Goal: Transaction & Acquisition: Book appointment/travel/reservation

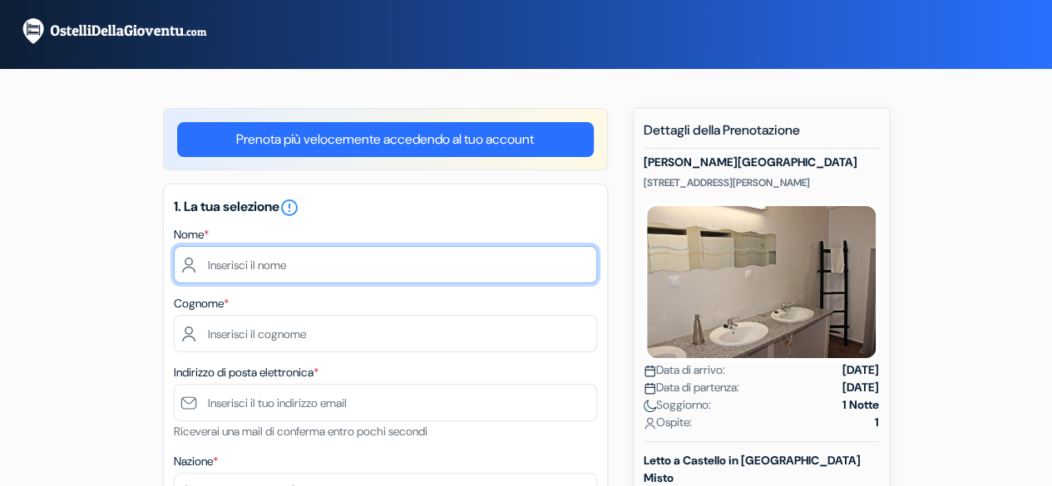
click at [324, 278] on input "text" at bounding box center [385, 264] width 423 height 37
type input "[PERSON_NAME]"
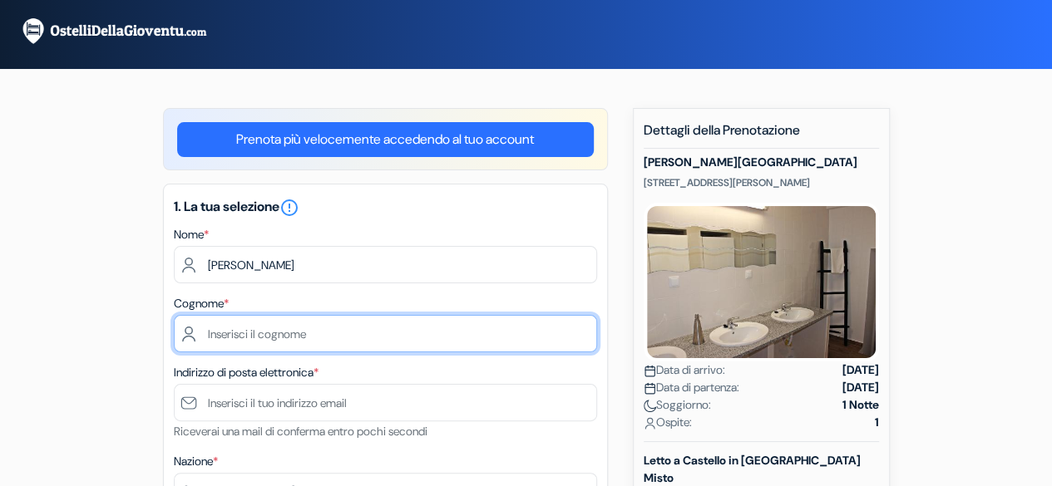
click at [299, 325] on input "text" at bounding box center [385, 333] width 423 height 37
type input "D'Agaro"
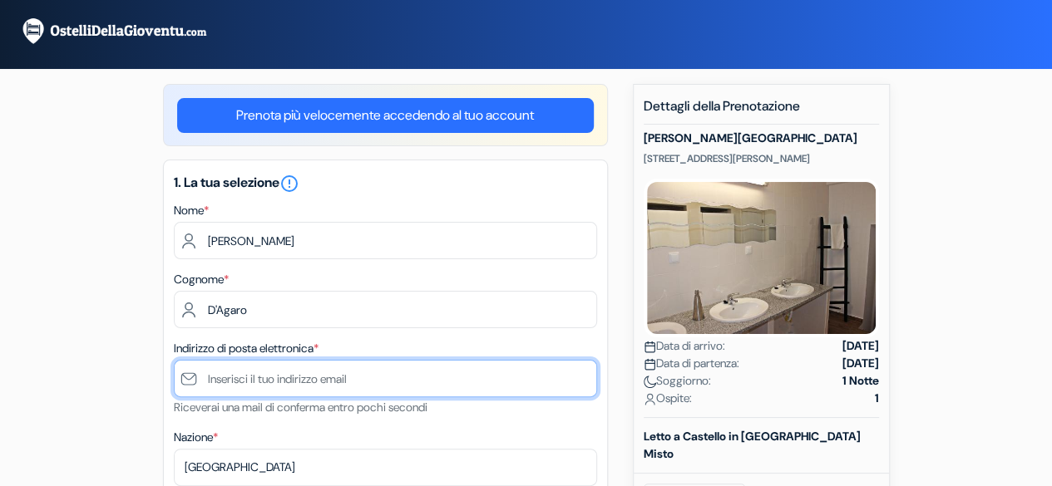
click at [309, 392] on input "text" at bounding box center [385, 378] width 423 height 37
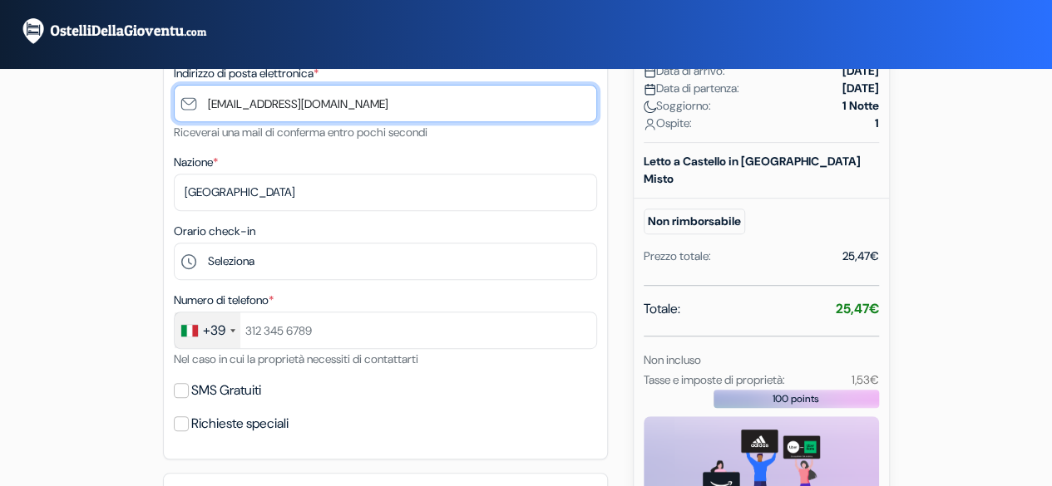
scroll to position [305, 0]
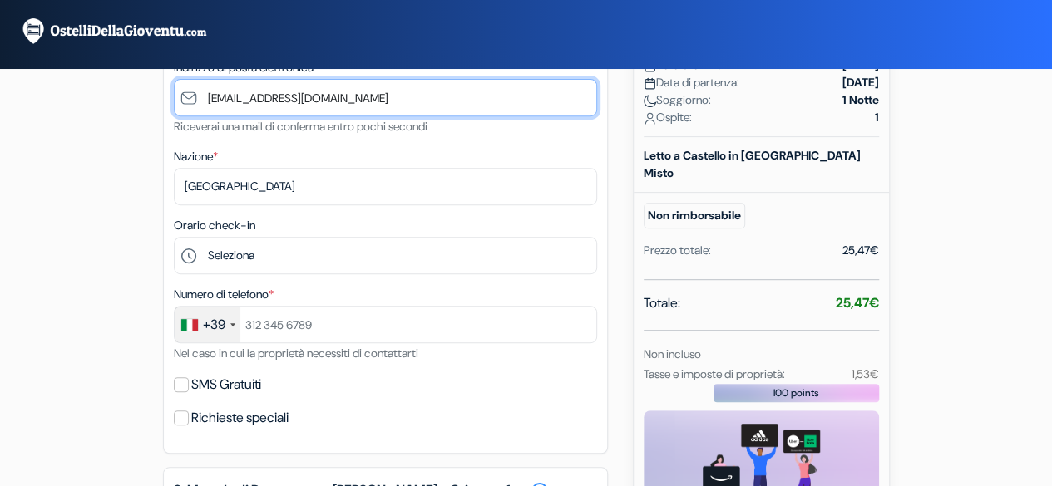
type input "[EMAIL_ADDRESS][DOMAIN_NAME]"
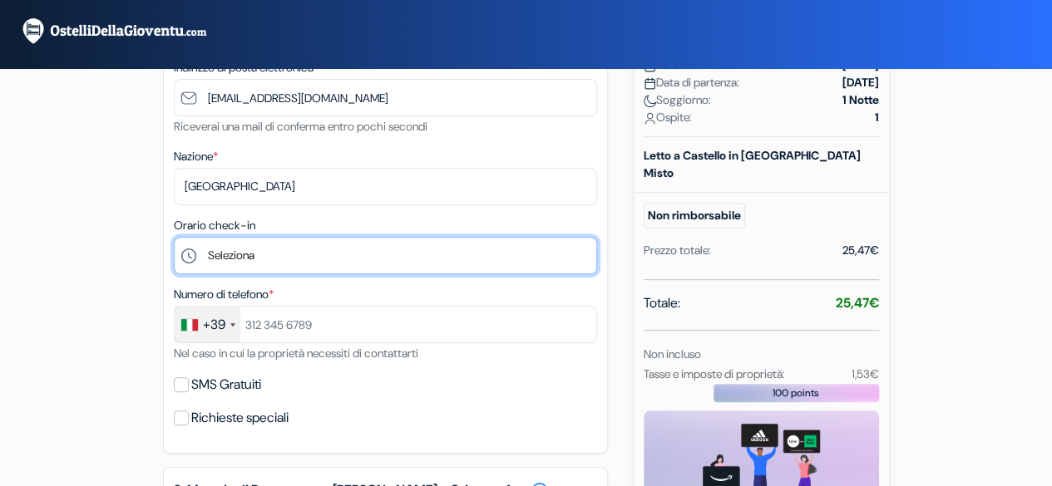
click at [279, 255] on select "Seleziona 15:00 16:00 17:00 18:00 19:00 20:00 21:00" at bounding box center [385, 255] width 423 height 37
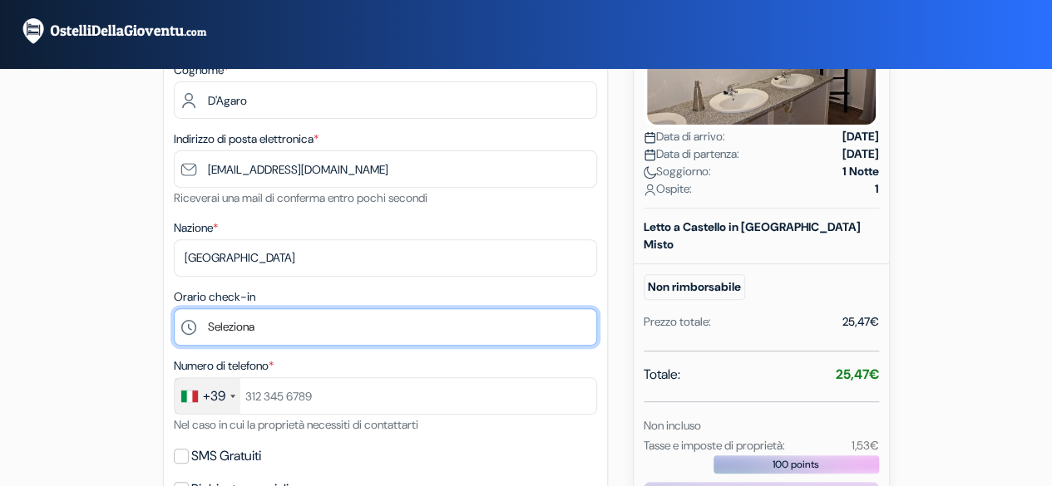
scroll to position [237, 0]
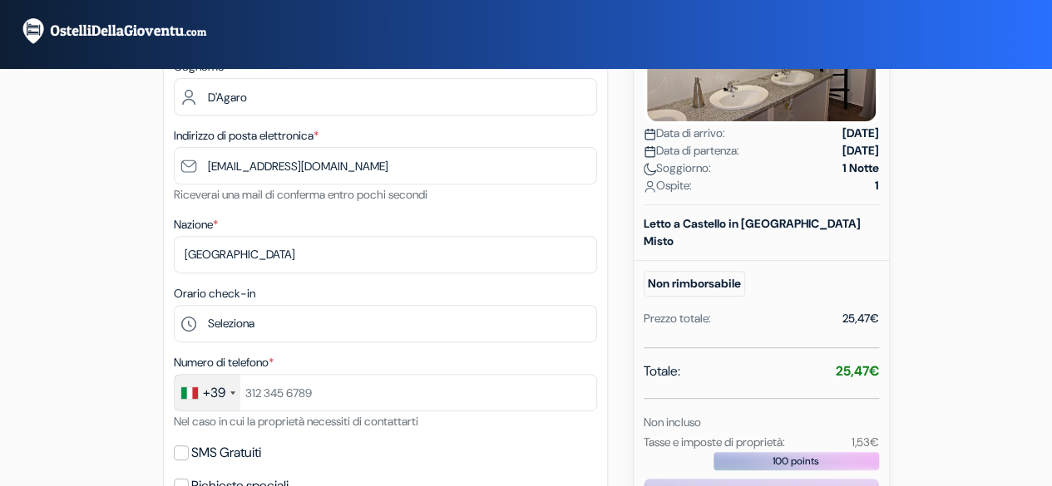
click at [386, 363] on div "Numero di telefono * +39 France +33 United Kingdom +44 Germany (Deutschland) +4…" at bounding box center [385, 392] width 423 height 79
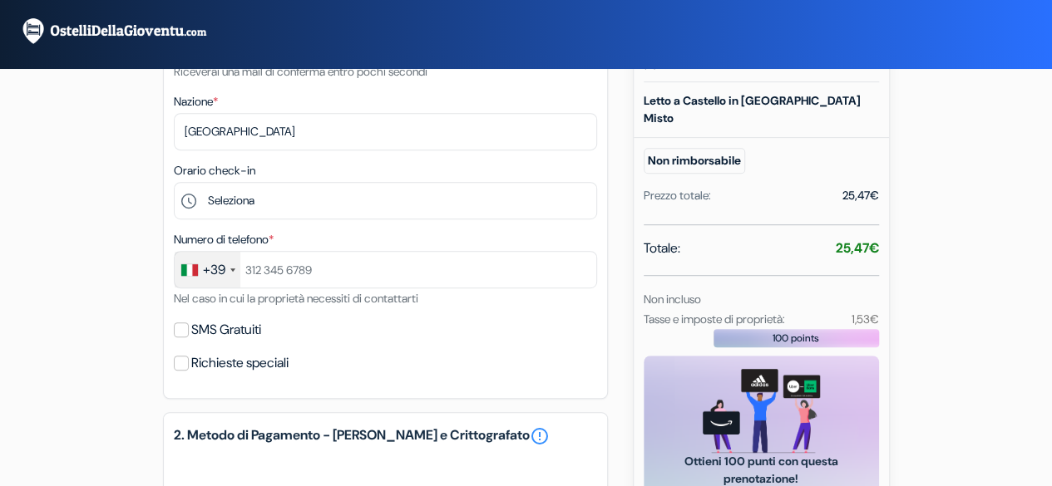
scroll to position [364, 0]
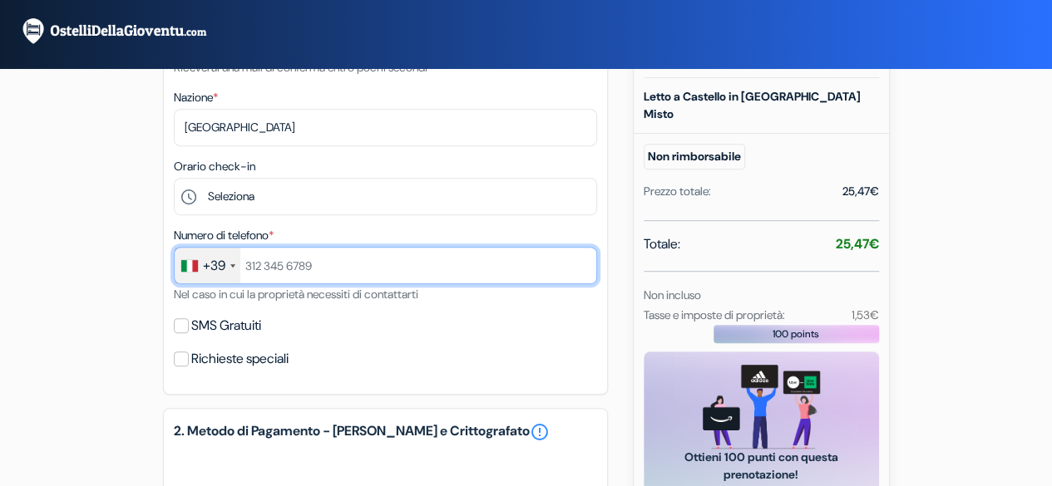
click at [272, 265] on input "text" at bounding box center [385, 265] width 423 height 37
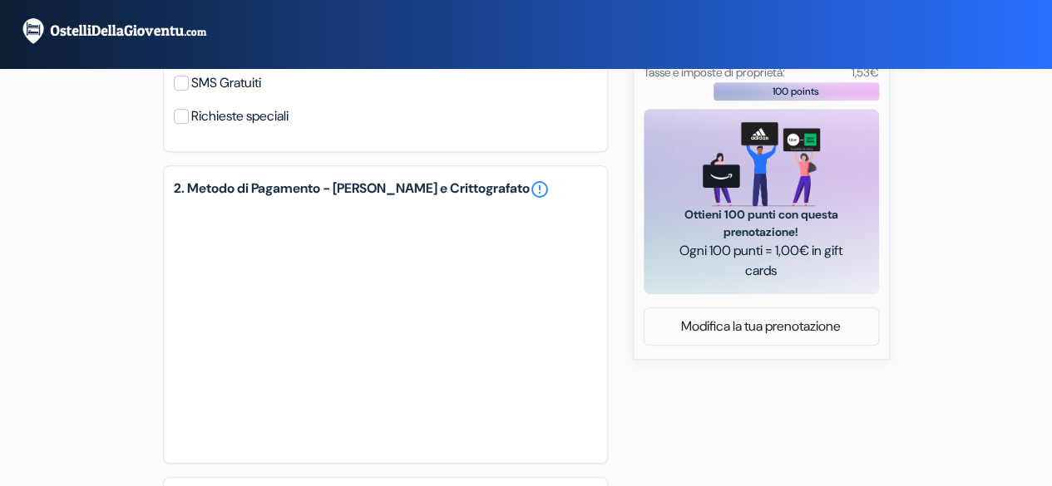
scroll to position [635, 0]
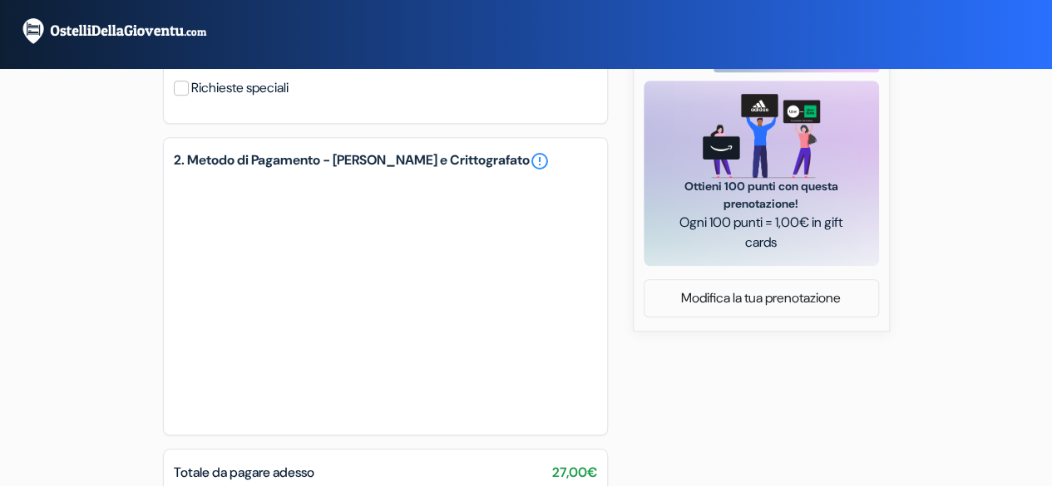
type input "3200668769"
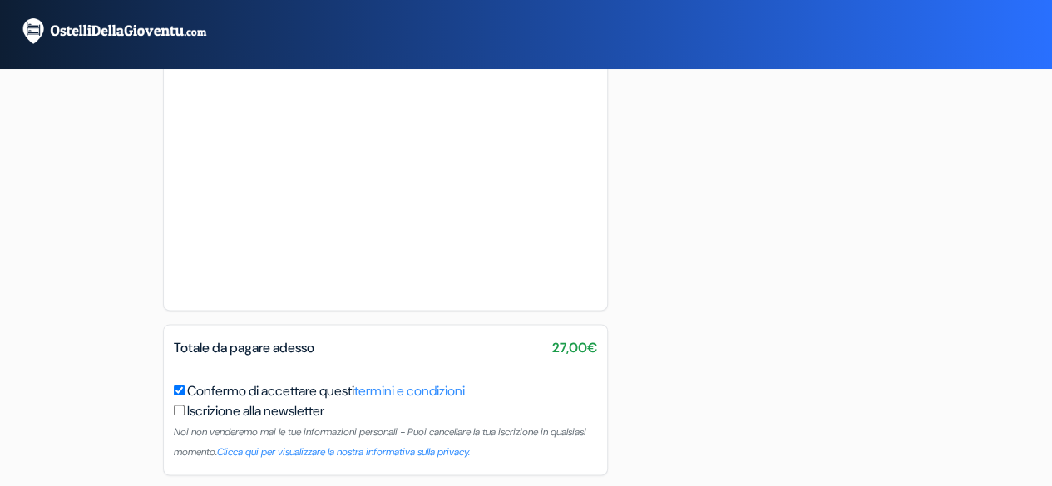
scroll to position [1094, 0]
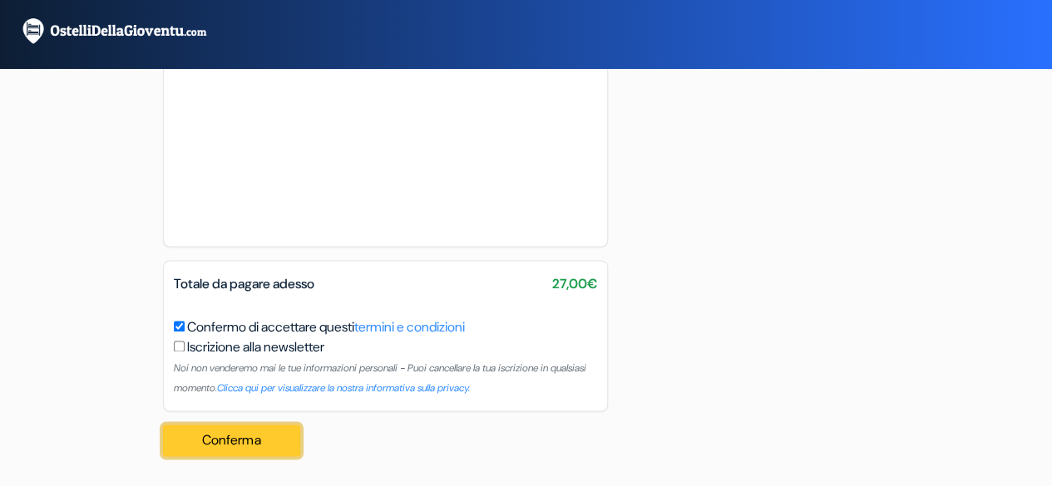
click at [247, 438] on button "Conferma Loading..." at bounding box center [232, 441] width 138 height 32
click at [255, 431] on button "Conferma Loading..." at bounding box center [232, 441] width 138 height 32
click at [244, 433] on button "Conferma Loading..." at bounding box center [232, 441] width 138 height 32
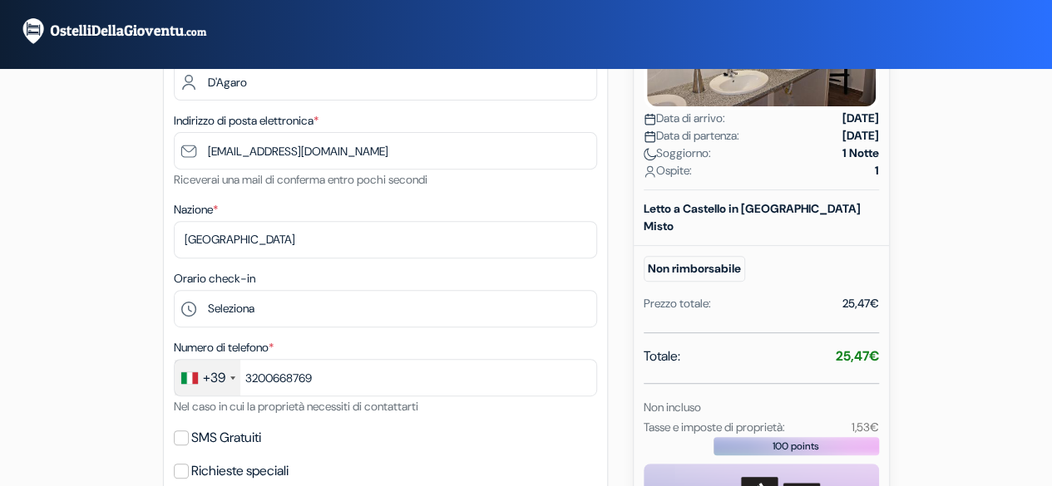
scroll to position [0, 0]
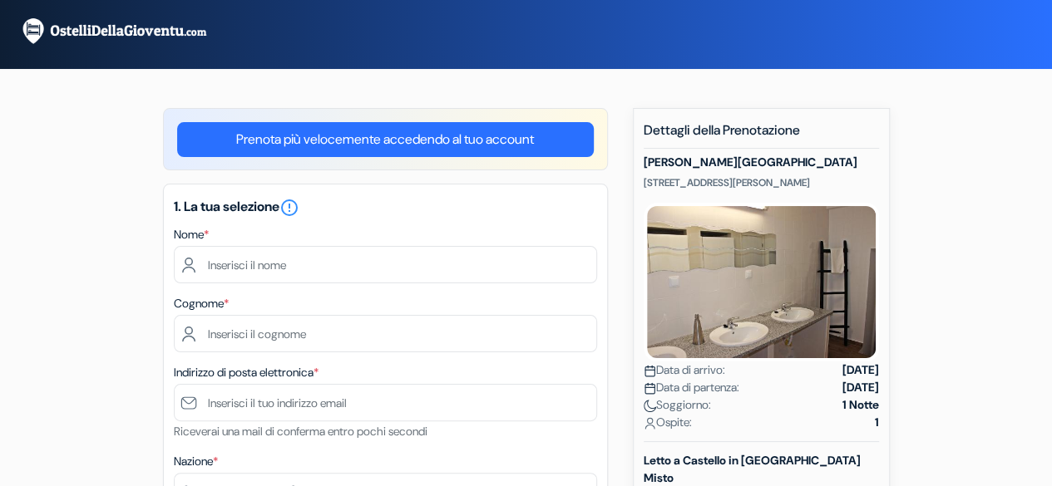
click at [601, 417] on div "1. La tua selezione error_outline Nome * Cognome * Indirizzo di posta elettroni…" at bounding box center [385, 471] width 445 height 575
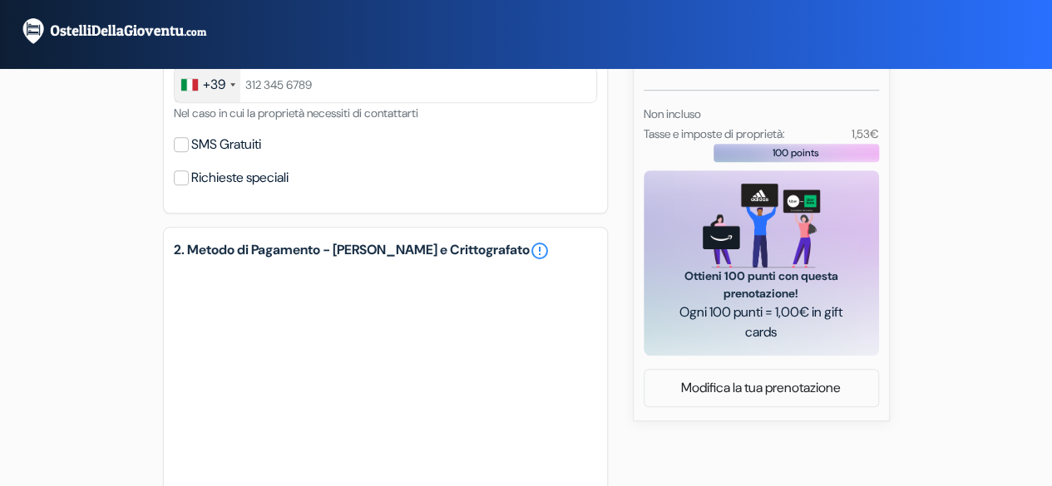
scroll to position [547, 0]
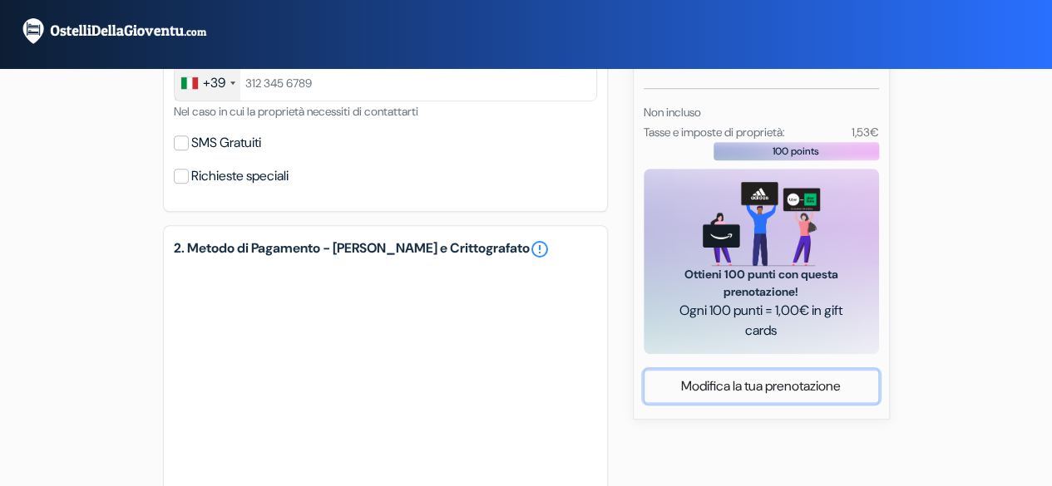
click at [747, 396] on link "Modifica la tua prenotazione" at bounding box center [761, 387] width 234 height 32
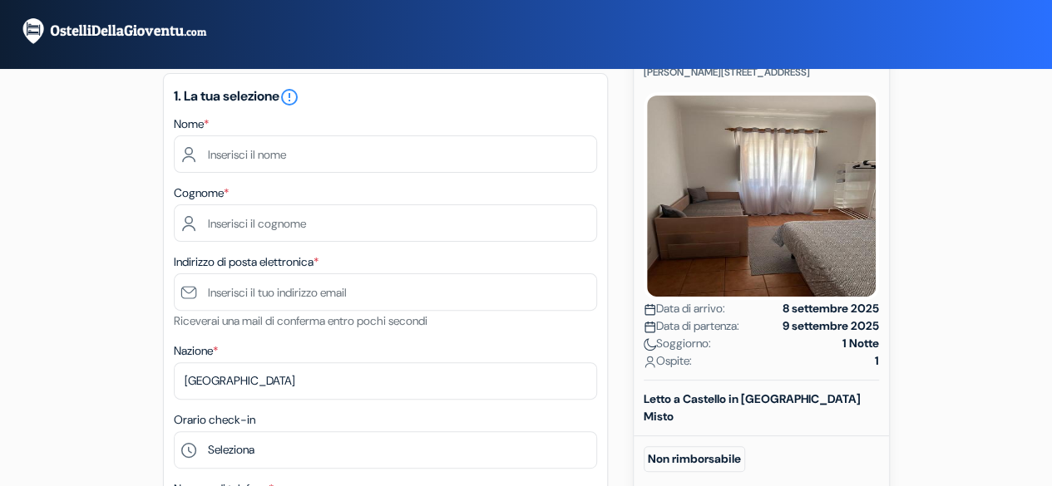
scroll to position [139, 0]
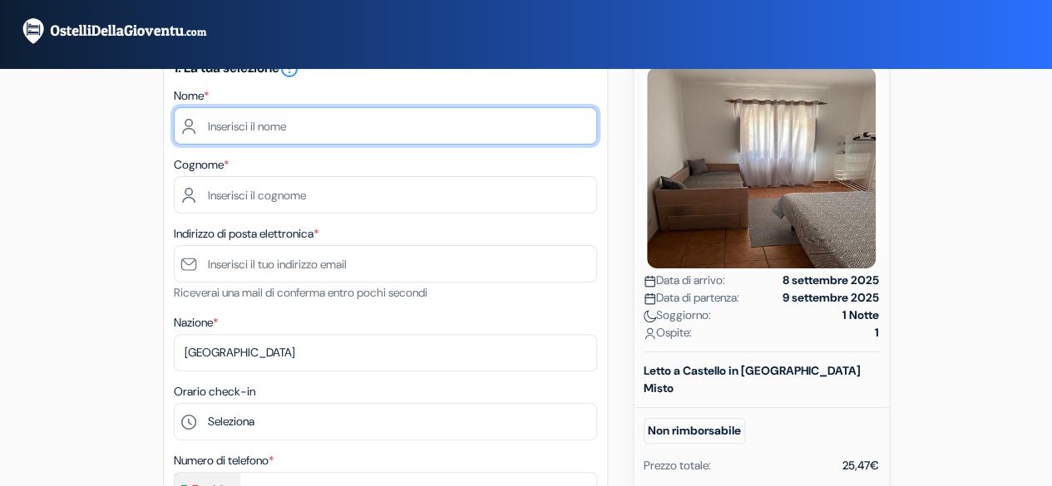
drag, startPoint x: 306, startPoint y: 123, endPoint x: 275, endPoint y: 119, distance: 31.0
click at [275, 119] on input "text" at bounding box center [385, 125] width 423 height 37
type input "[PERSON_NAME]"
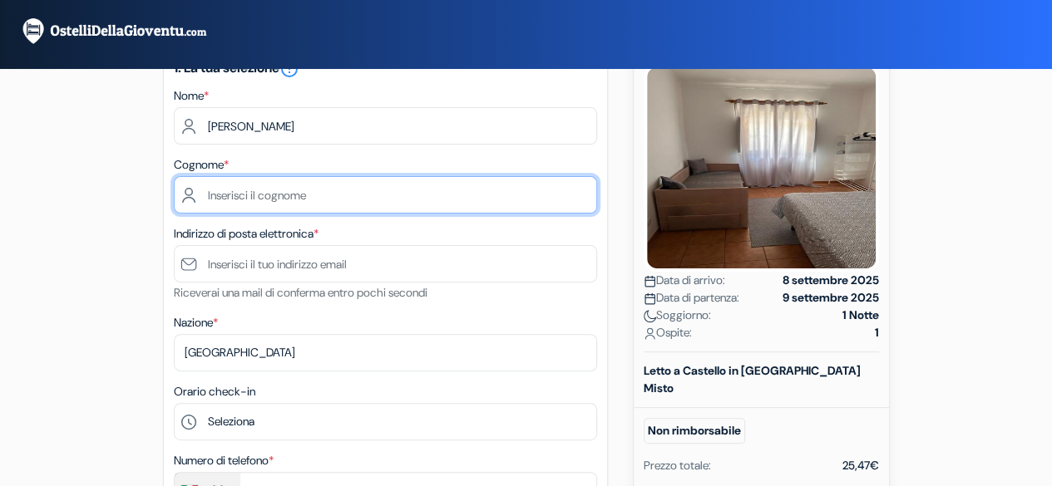
click at [291, 200] on input "text" at bounding box center [385, 194] width 423 height 37
type input "D'Agaro"
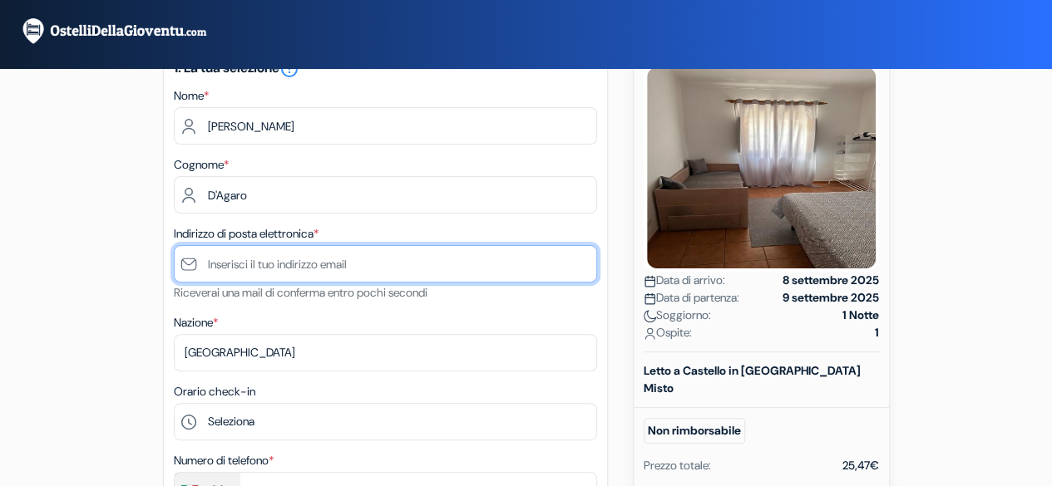
click at [291, 265] on input "text" at bounding box center [385, 263] width 423 height 37
type input "[EMAIL_ADDRESS][DOMAIN_NAME]"
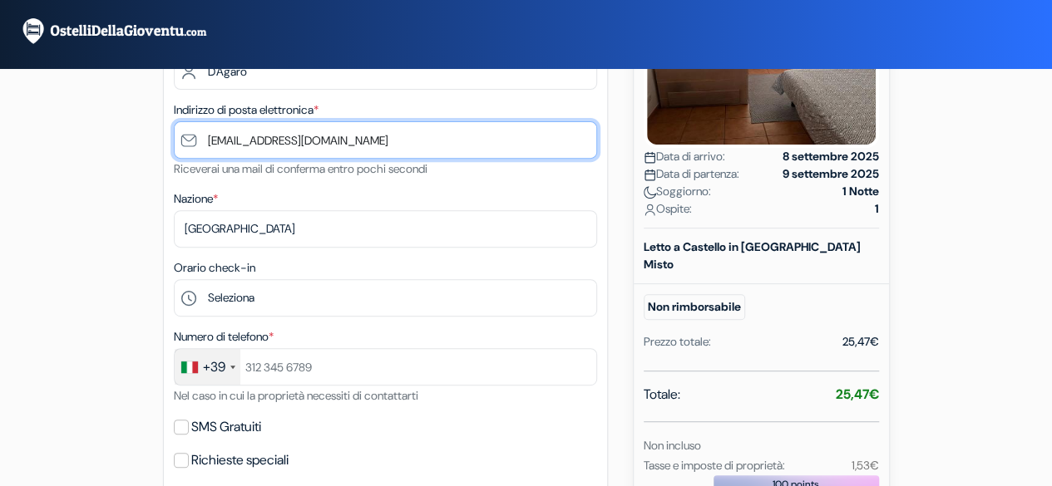
scroll to position [264, 0]
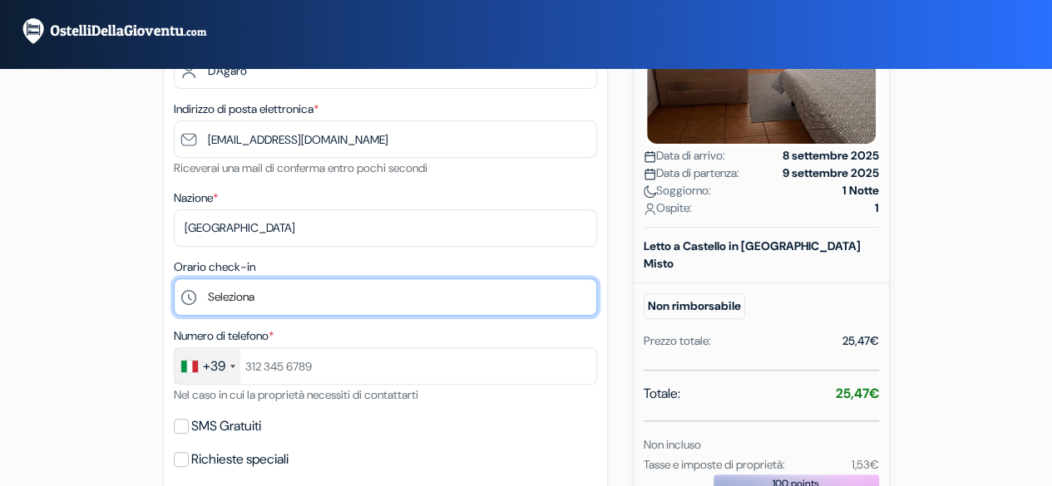
click at [281, 299] on select "Seleziona 15:00 16:00 17:00 18:00 19:00 20:00 21:00 22:00 23:00" at bounding box center [385, 297] width 423 height 37
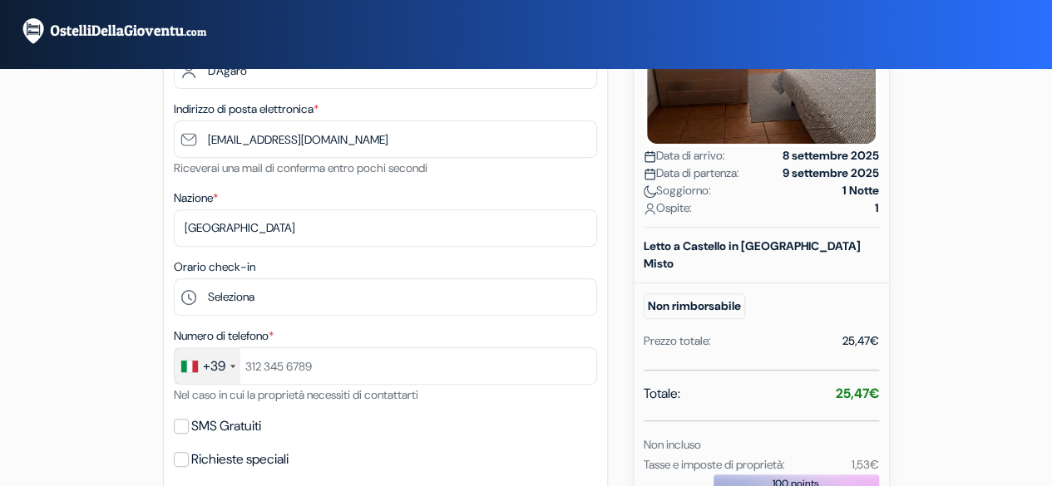
click at [150, 286] on div "add_box Surf Seixe Guest House [STREET_ADDRESS] Dettagli della Struttura X no_p…" at bounding box center [526, 459] width 948 height 1230
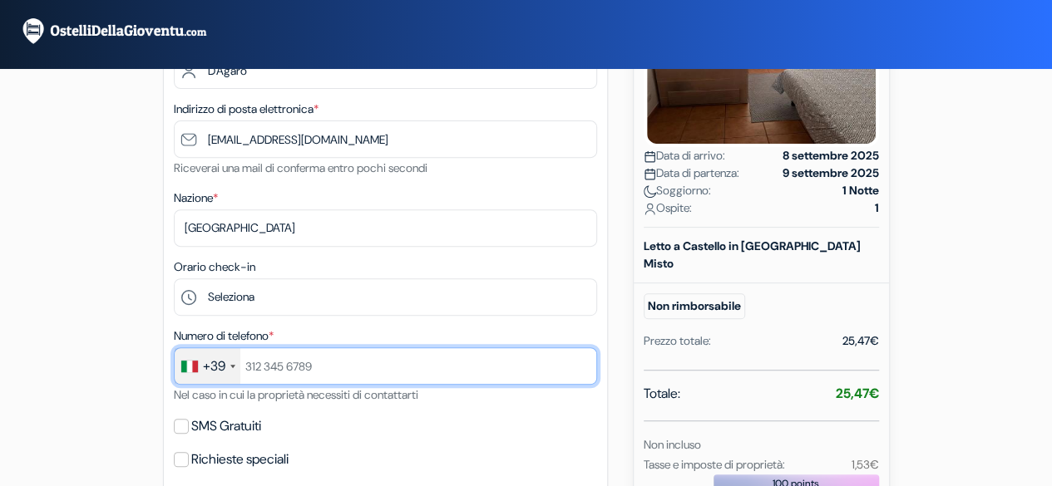
click at [278, 385] on input "text" at bounding box center [385, 366] width 423 height 37
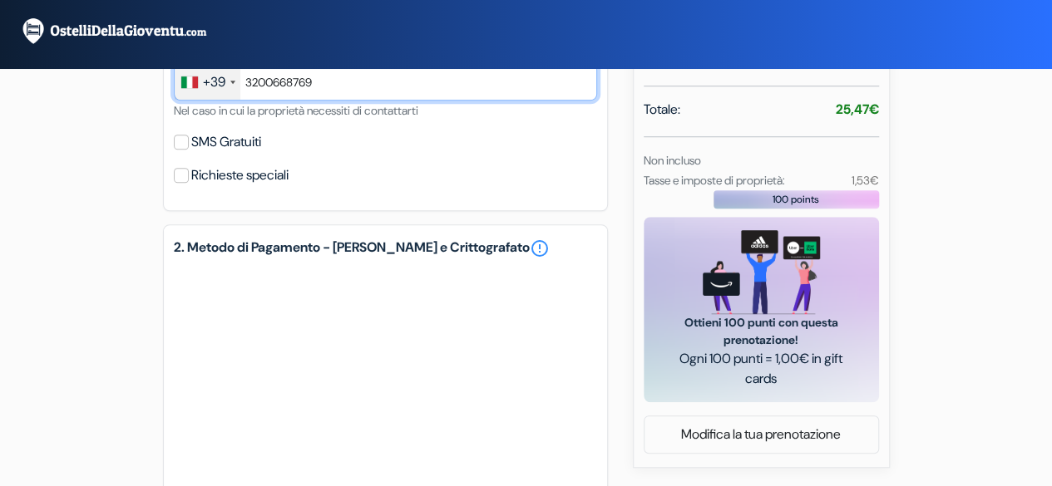
scroll to position [555, 0]
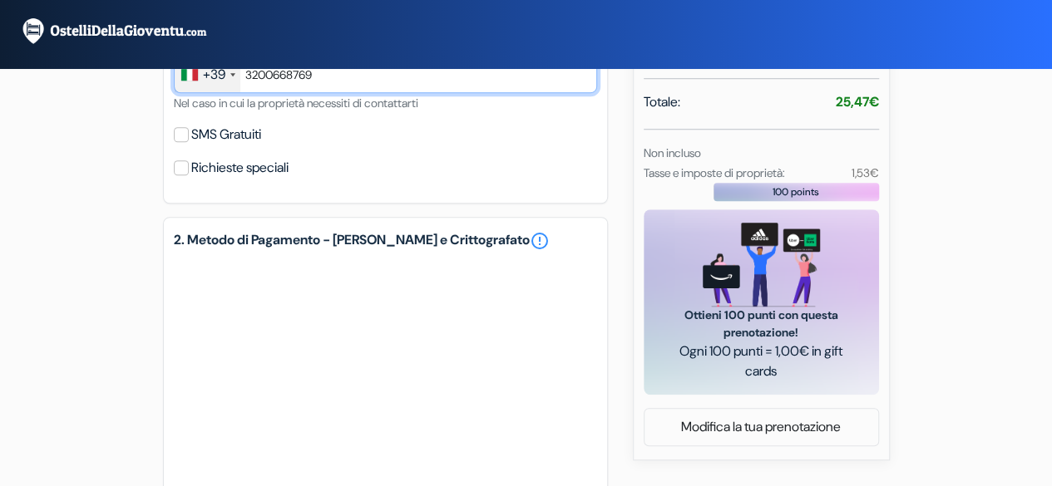
type input "3200668769"
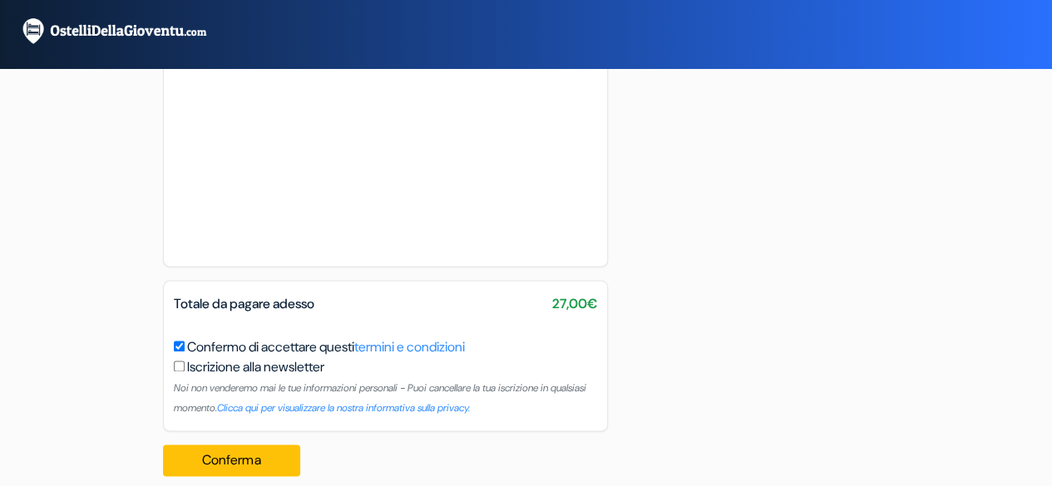
scroll to position [1094, 0]
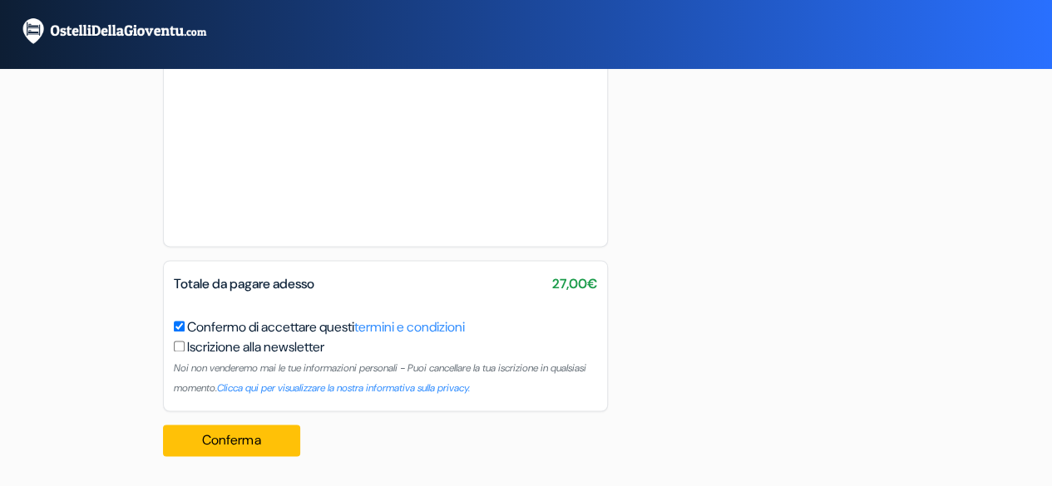
click at [489, 294] on div "Totale da pagare adesso 27,00€" at bounding box center [385, 284] width 443 height 20
click at [253, 443] on button "Conferma Loading..." at bounding box center [232, 441] width 138 height 32
click at [233, 443] on button "Conferma Loading..." at bounding box center [232, 441] width 138 height 32
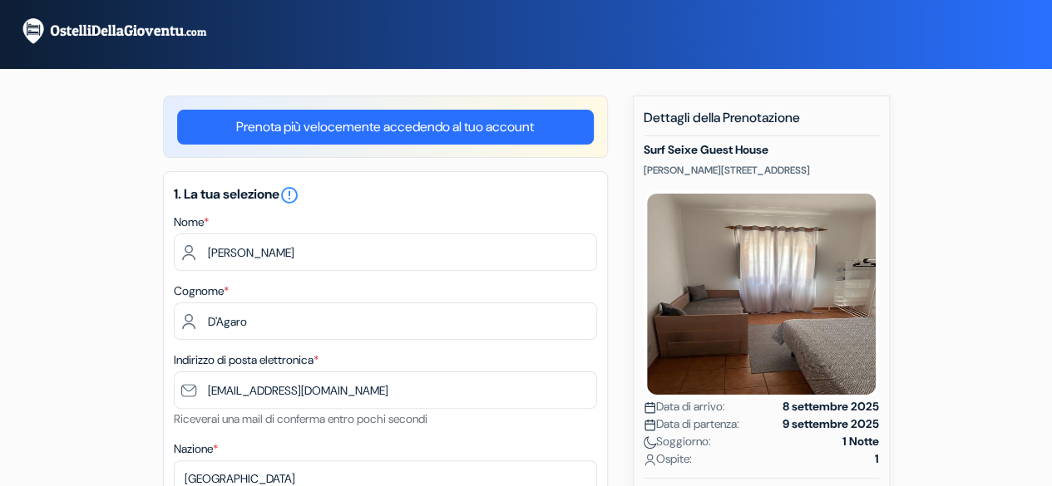
scroll to position [0, 0]
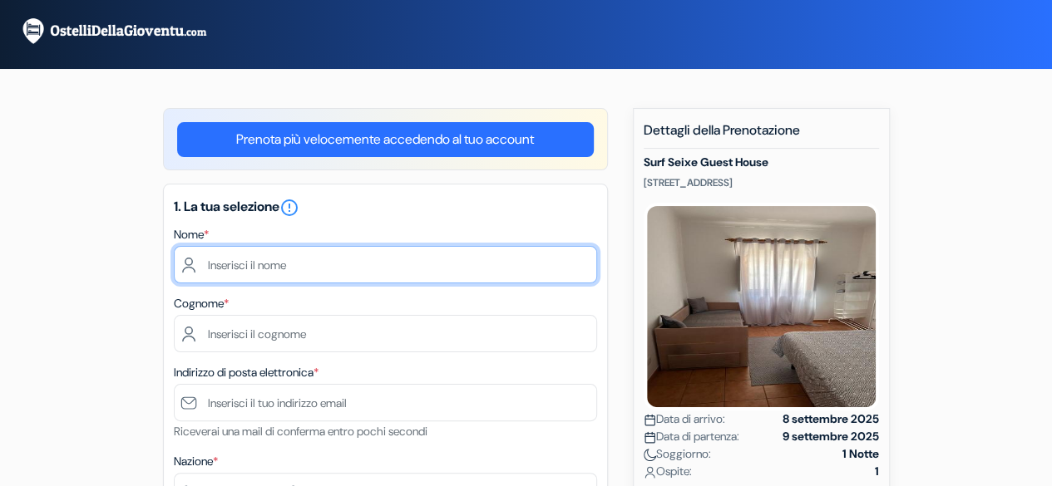
click at [311, 261] on input "text" at bounding box center [385, 264] width 423 height 37
type input "[PERSON_NAME]"
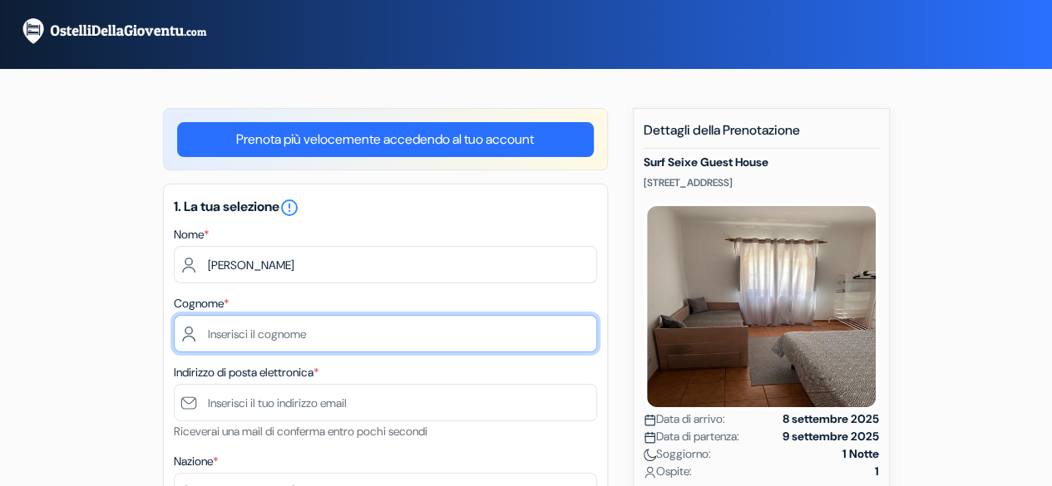
click at [314, 335] on input "text" at bounding box center [385, 333] width 423 height 37
type input "D'Agaro"
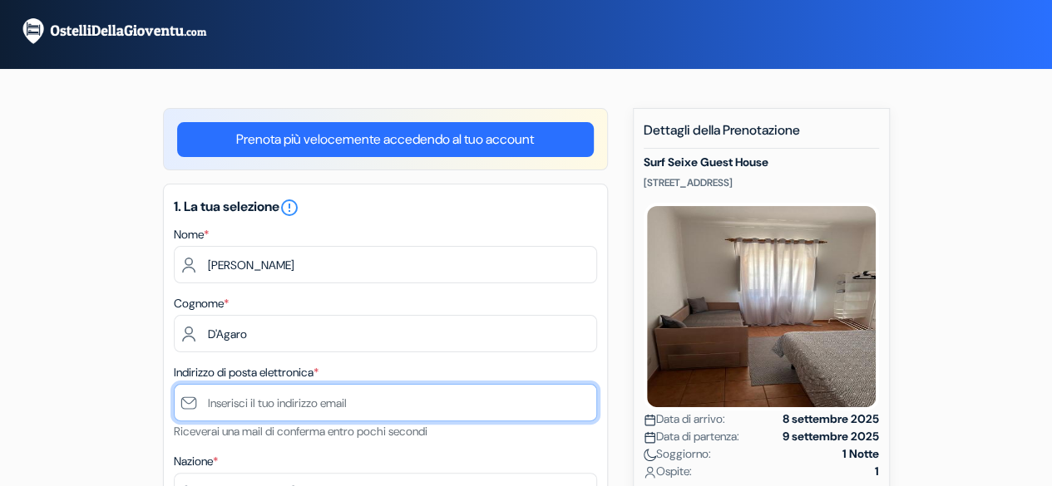
click at [318, 402] on input "text" at bounding box center [385, 402] width 423 height 37
type input "[EMAIL_ADDRESS][DOMAIN_NAME]"
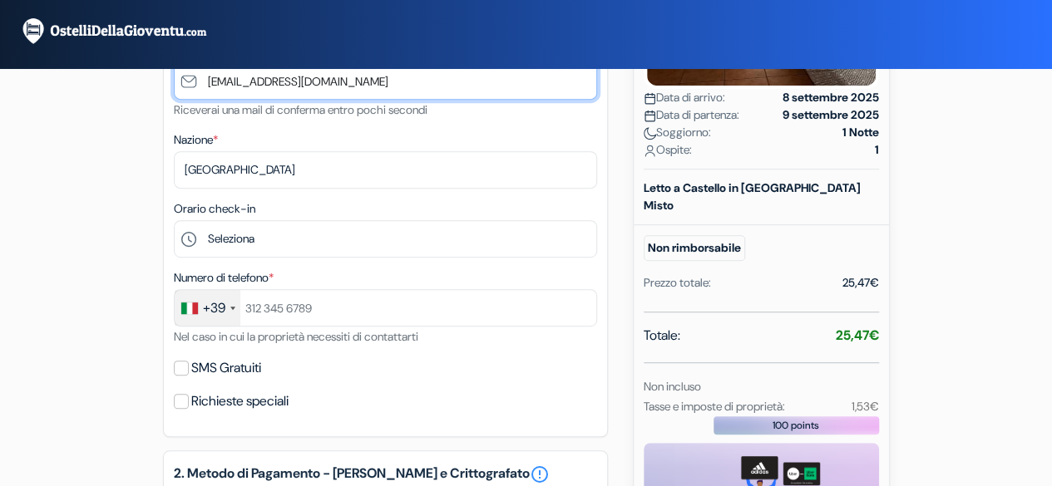
scroll to position [323, 0]
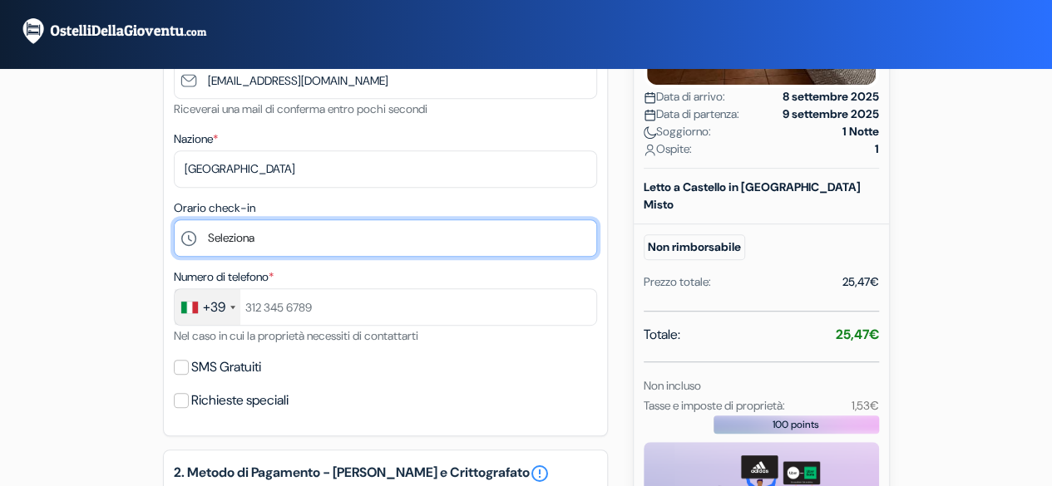
click at [257, 243] on select "Seleziona 15:00 16:00 17:00 18:00 19:00 20:00 21:00 22:00 23:00" at bounding box center [385, 238] width 423 height 37
click at [174, 222] on select "Seleziona 15:00 16:00 17:00 18:00 19:00 20:00 21:00 22:00 23:00" at bounding box center [385, 238] width 423 height 37
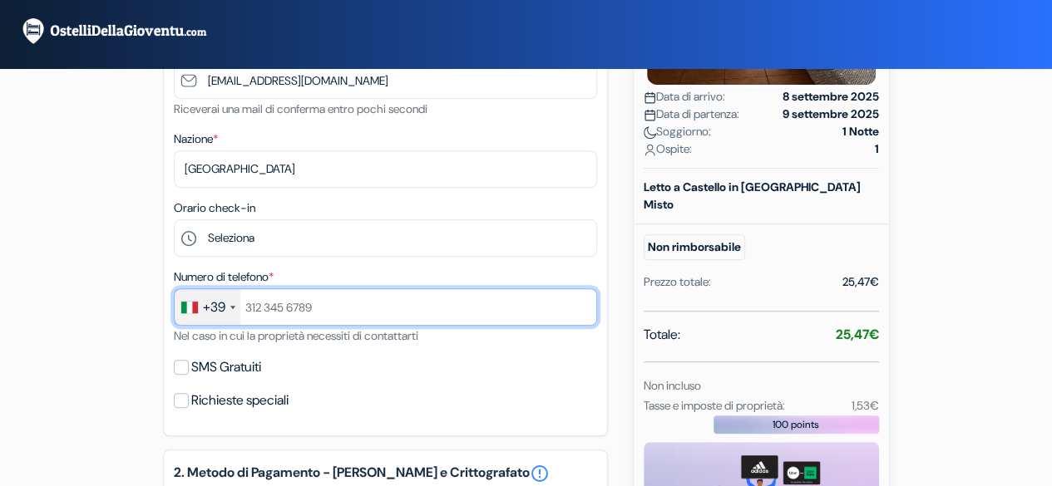
click at [269, 315] on input "text" at bounding box center [385, 307] width 423 height 37
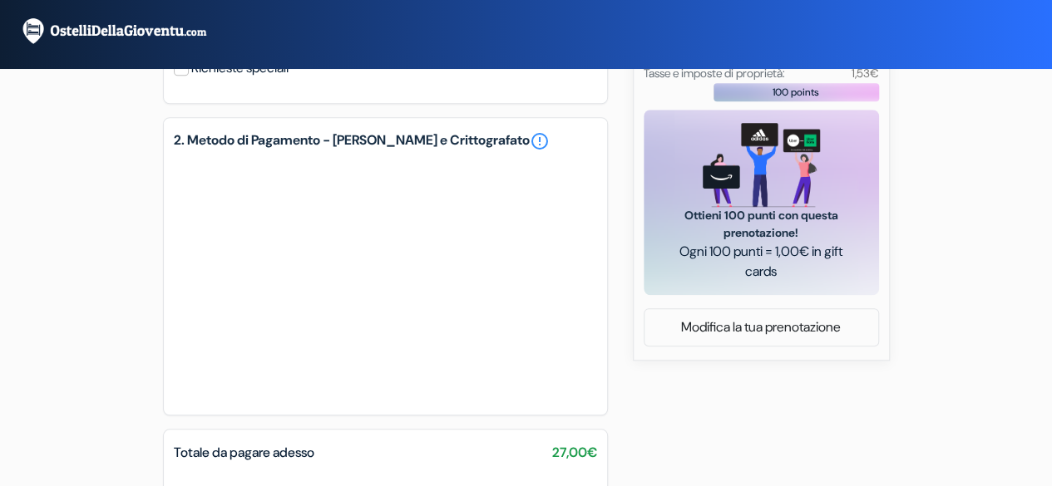
scroll to position [658, 0]
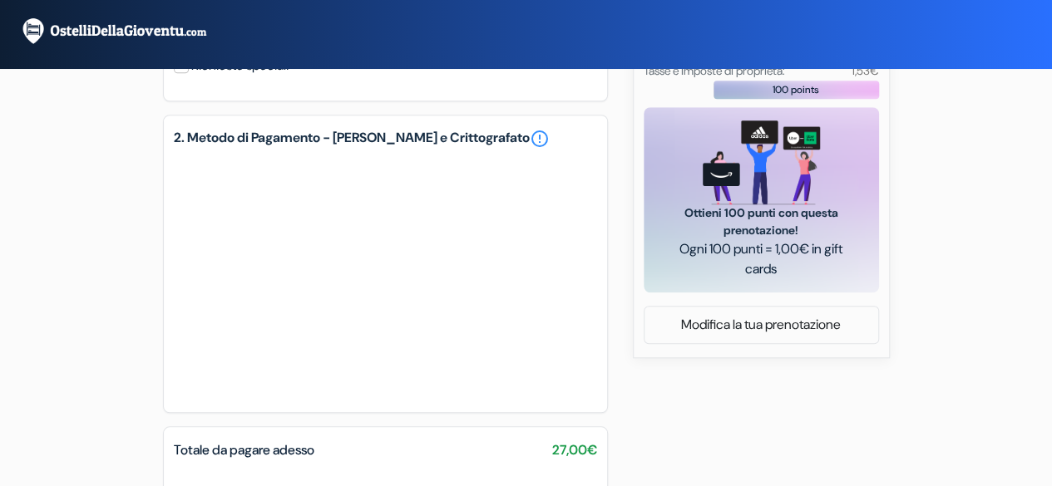
type input "3200668769"
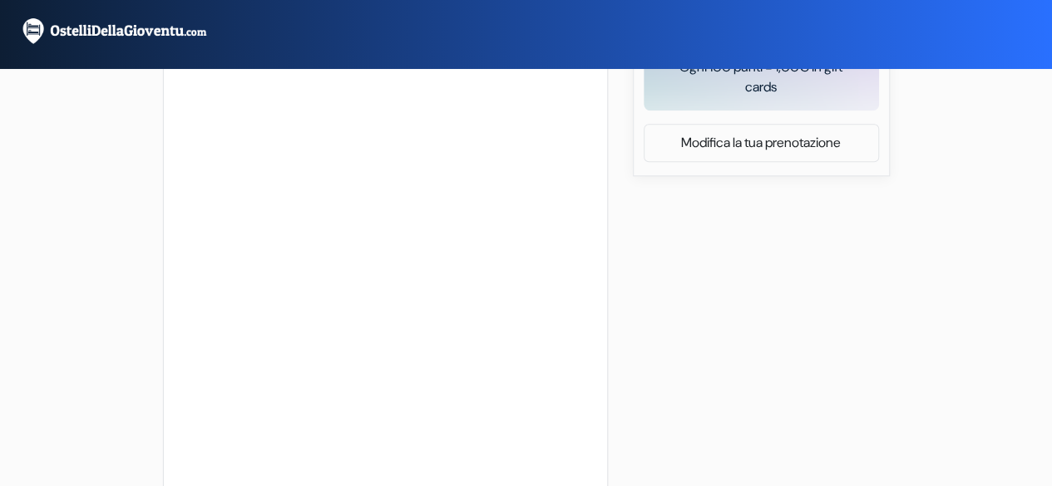
scroll to position [971, 0]
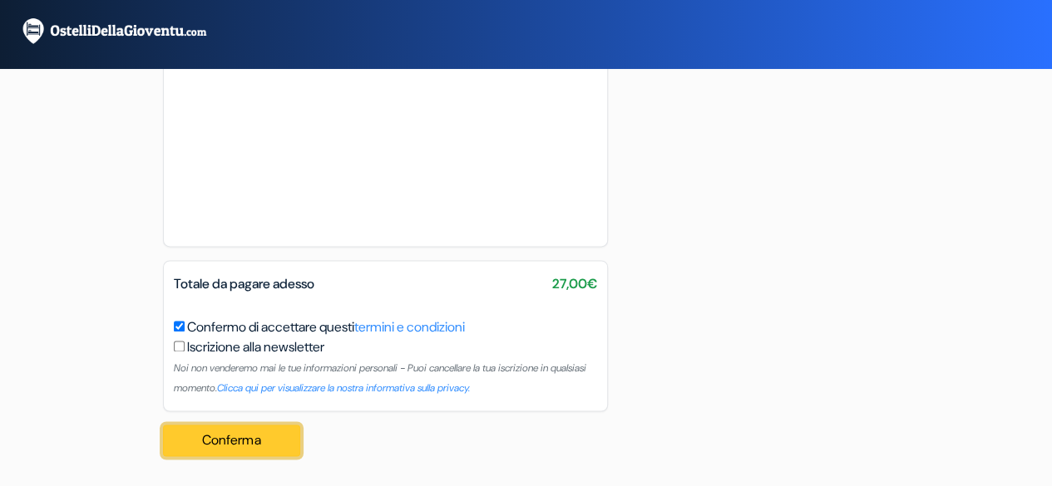
click at [230, 443] on button "Conferma Loading..." at bounding box center [232, 441] width 138 height 32
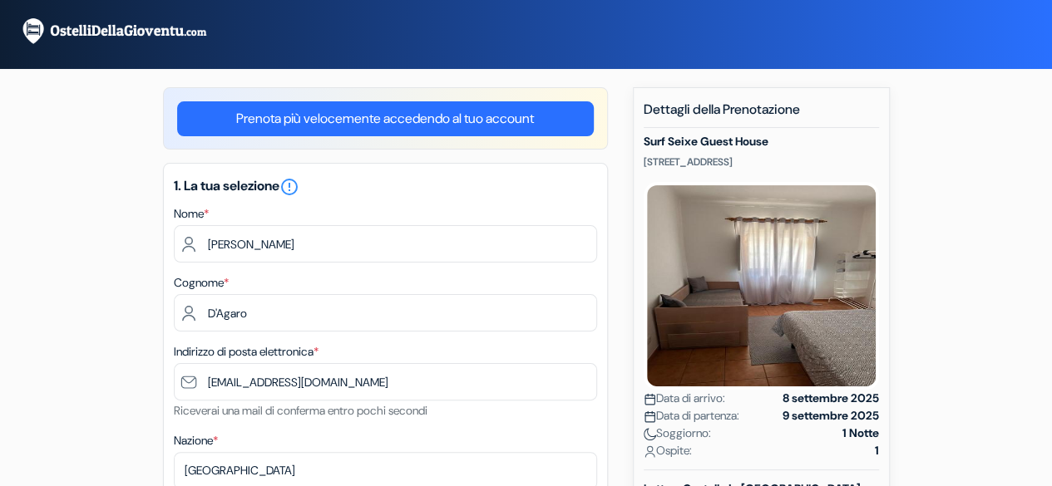
scroll to position [0, 0]
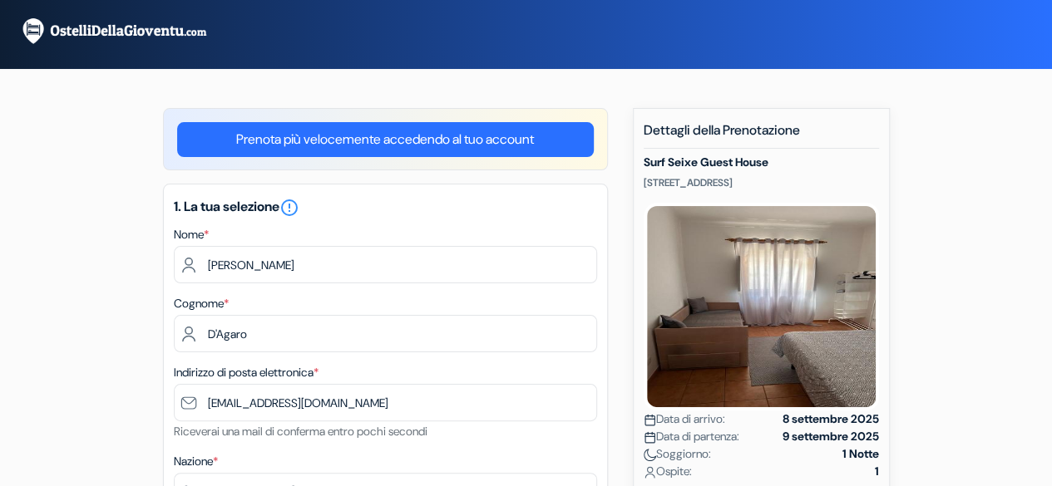
click at [140, 27] on img at bounding box center [124, 31] width 208 height 29
